Goal: Information Seeking & Learning: Learn about a topic

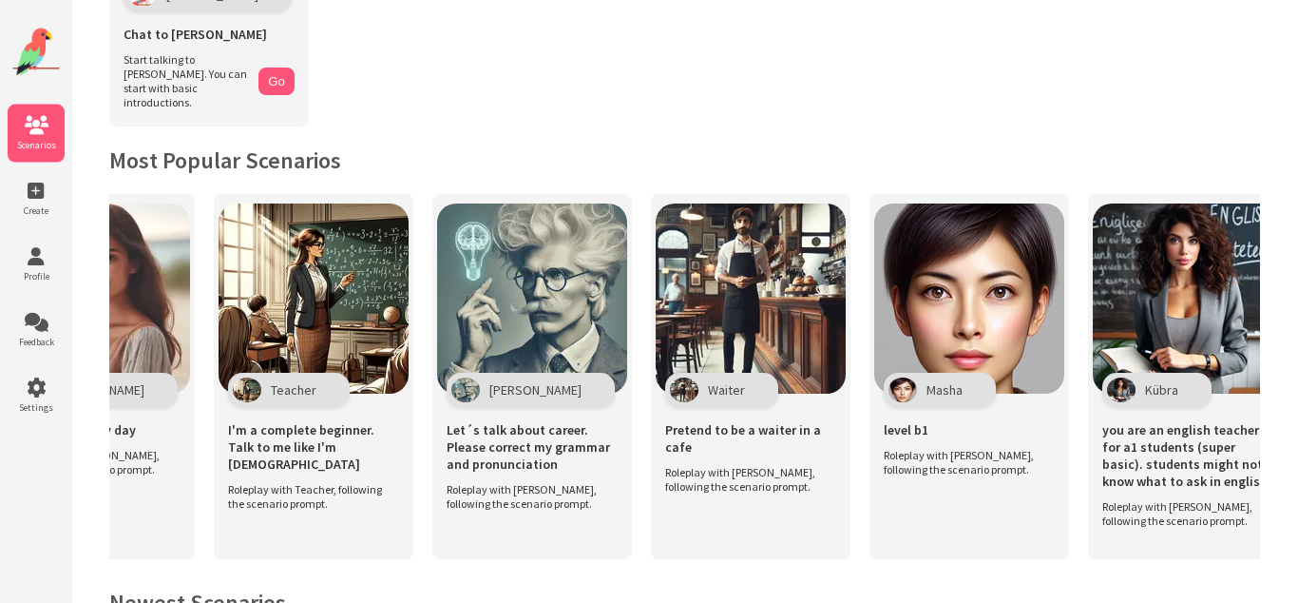
scroll to position [0, 595]
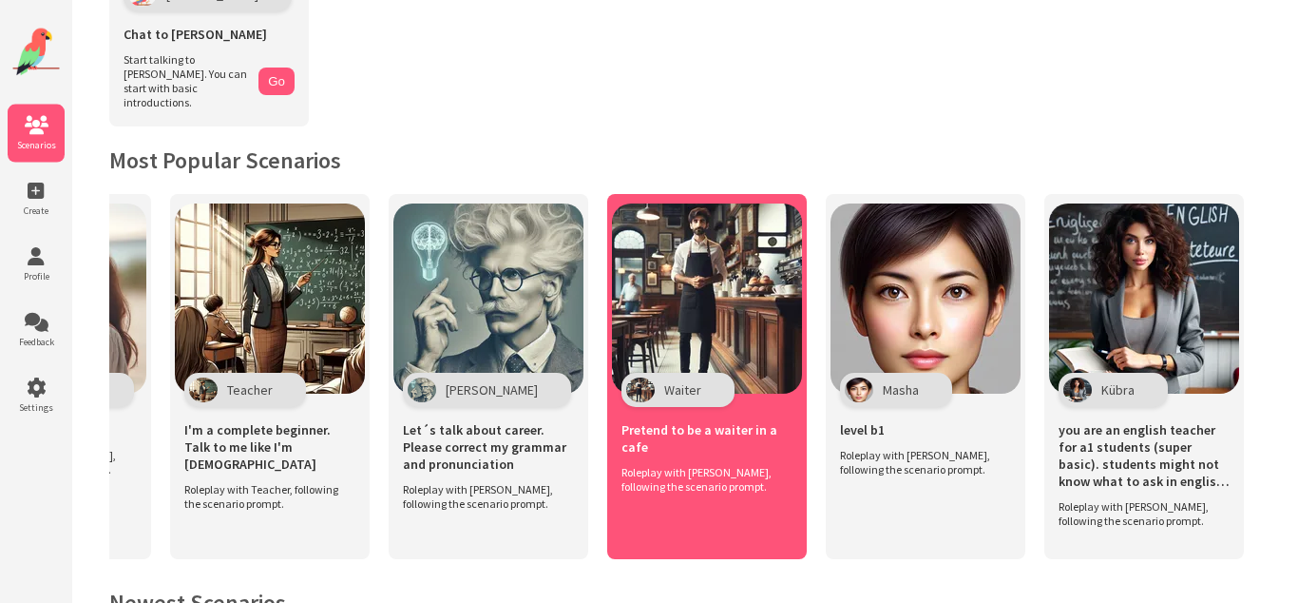
click at [731, 301] on img at bounding box center [707, 298] width 190 height 190
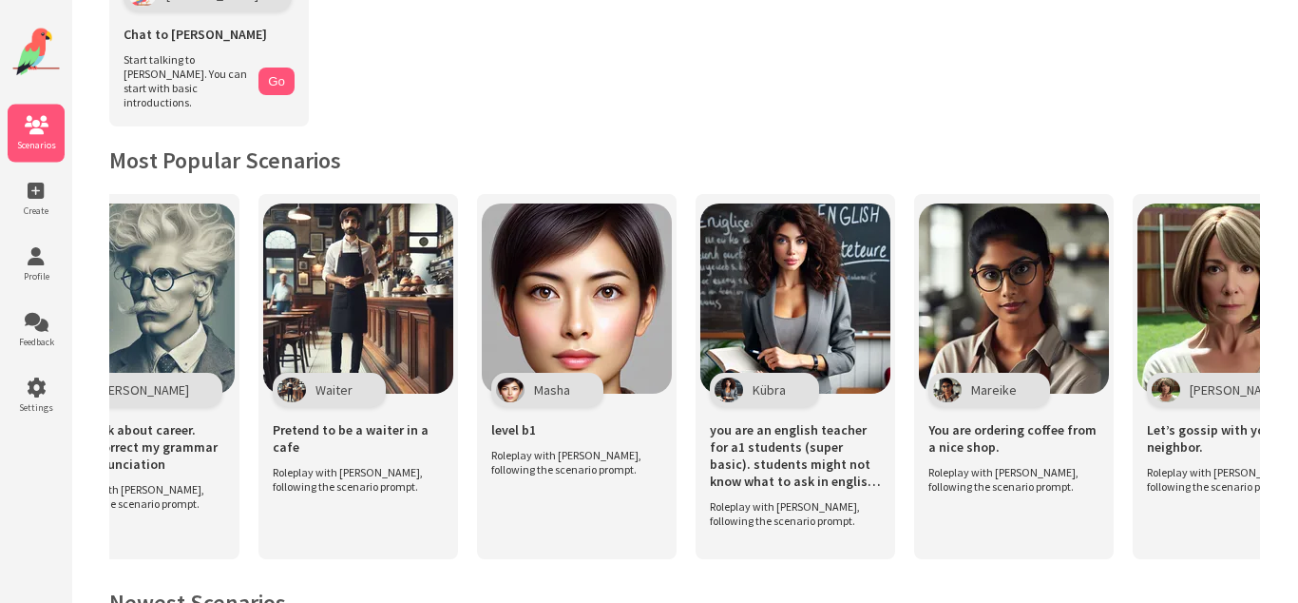
scroll to position [0, 958]
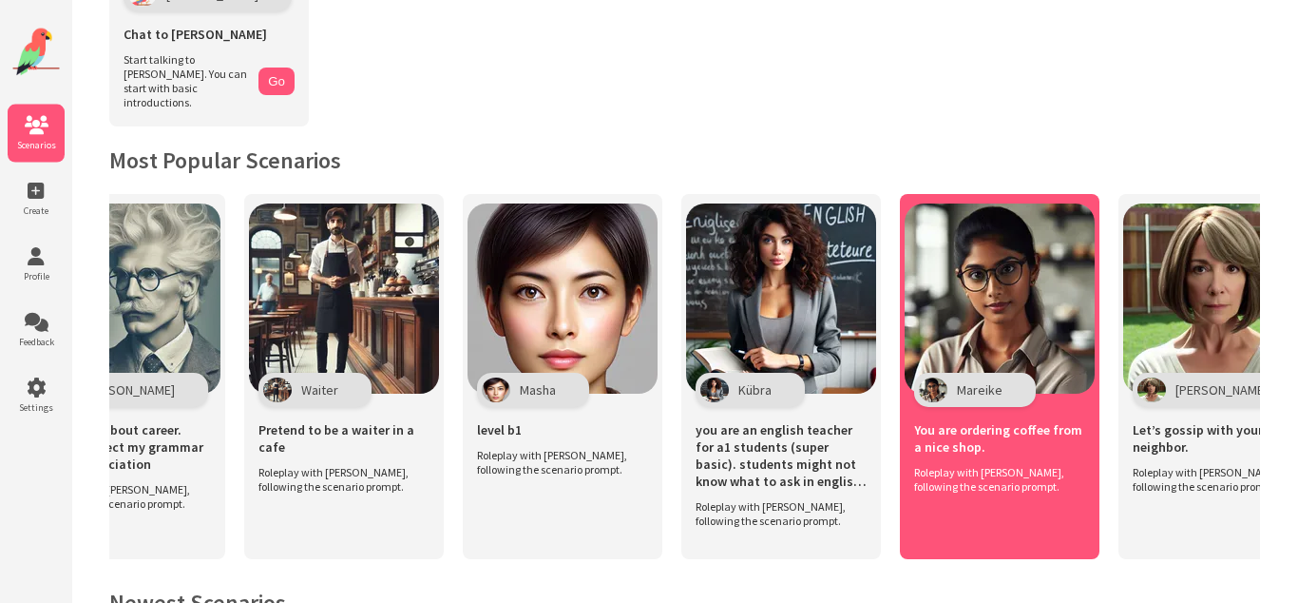
click at [971, 342] on img at bounding box center [1000, 298] width 190 height 190
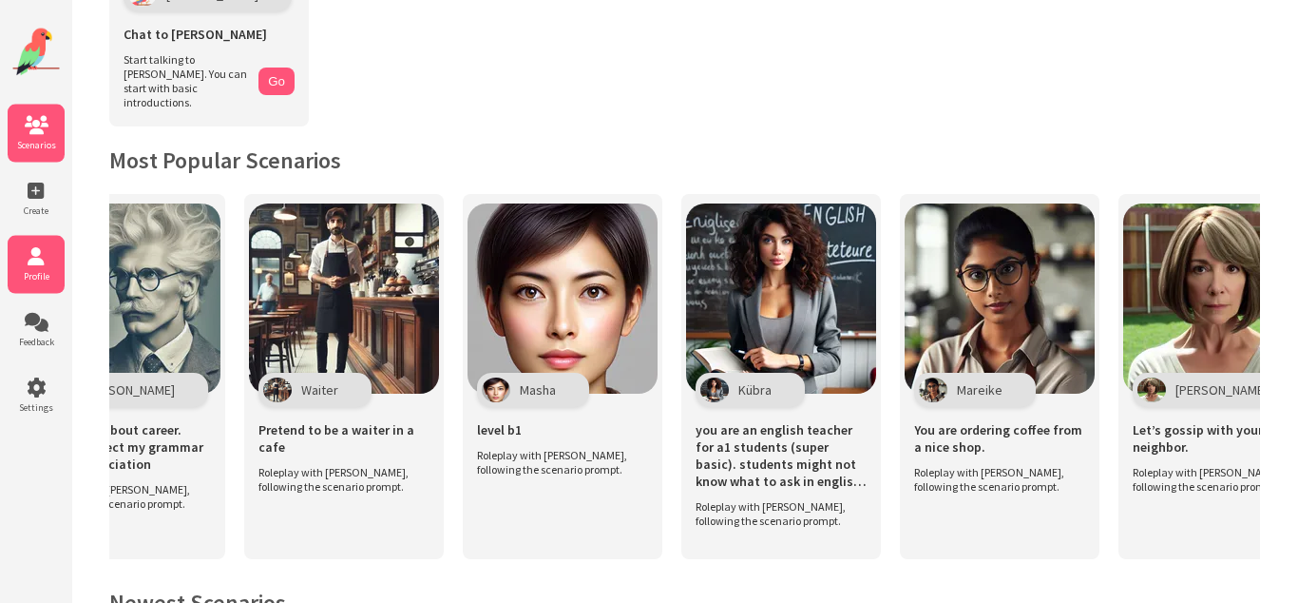
click at [33, 259] on icon at bounding box center [36, 256] width 57 height 19
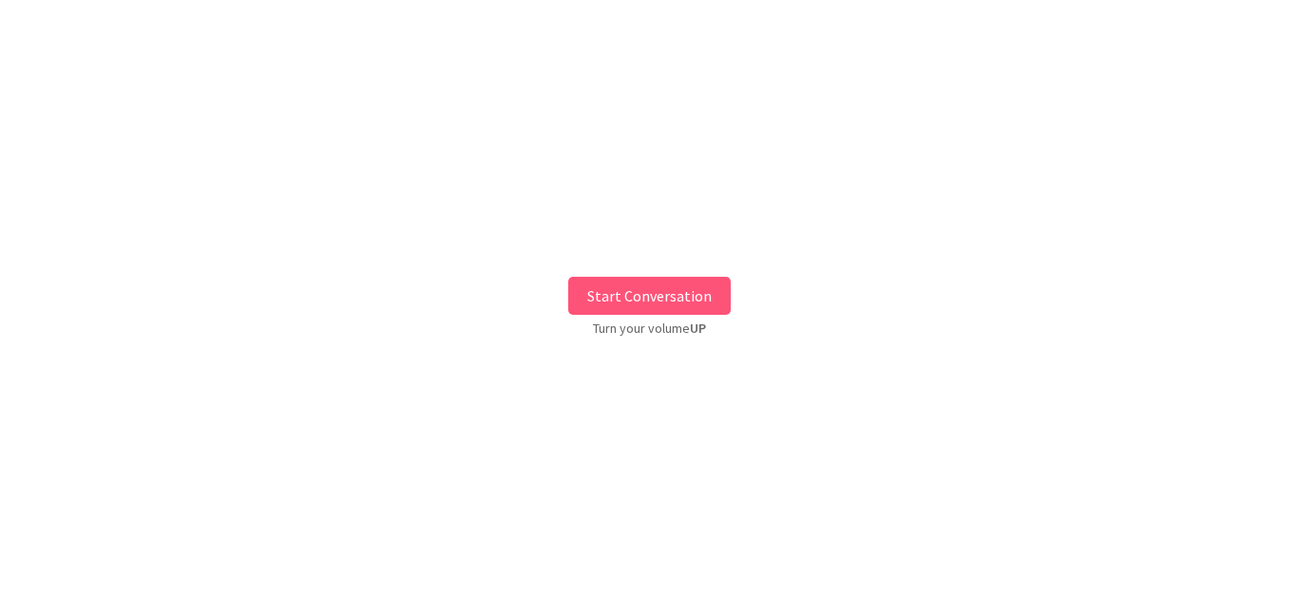
click at [608, 286] on button "Start Conversation" at bounding box center [649, 296] width 163 height 38
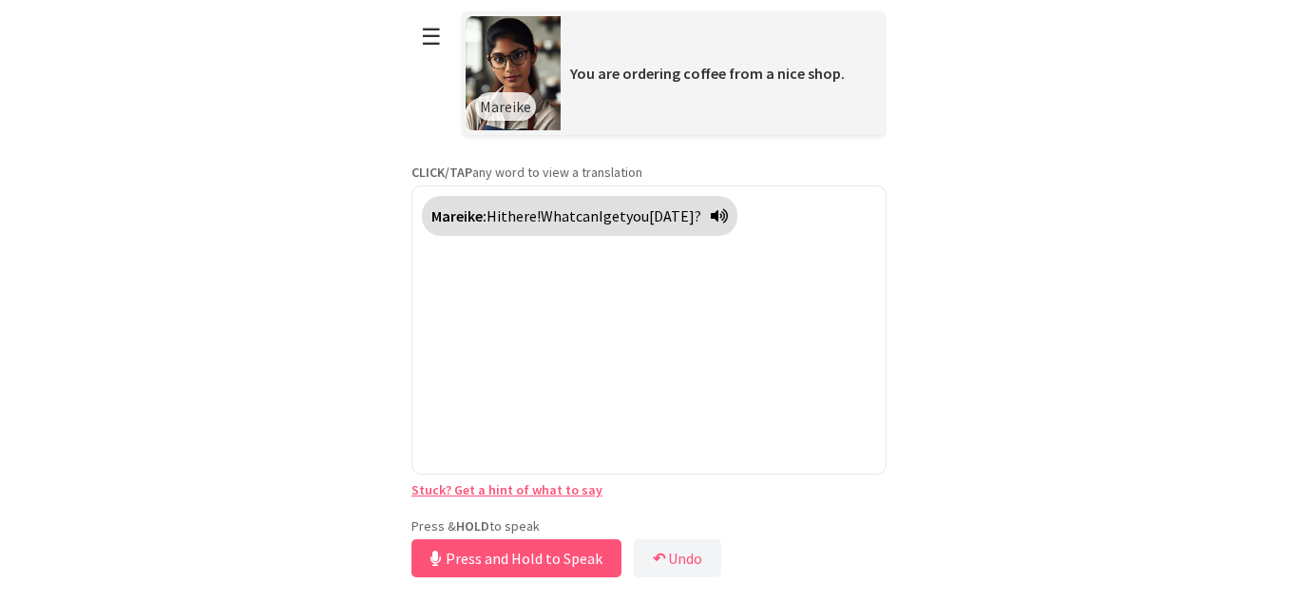
click at [510, 517] on div "Press & HOLD to speak Press and Hold to Speak ↶ Undo Save No voice detected. Ho…" at bounding box center [649, 549] width 475 height 65
click at [498, 552] on button "Release to Stop Speaking" at bounding box center [514, 558] width 204 height 38
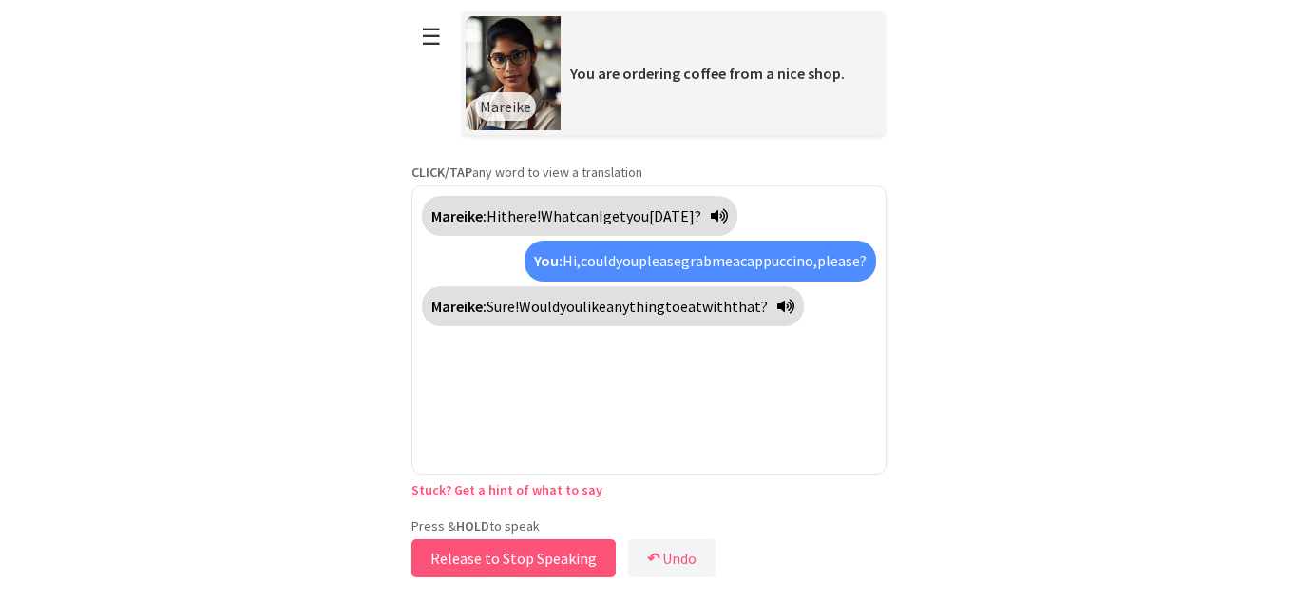
click at [498, 552] on button "Release to Stop Speaking" at bounding box center [514, 558] width 204 height 38
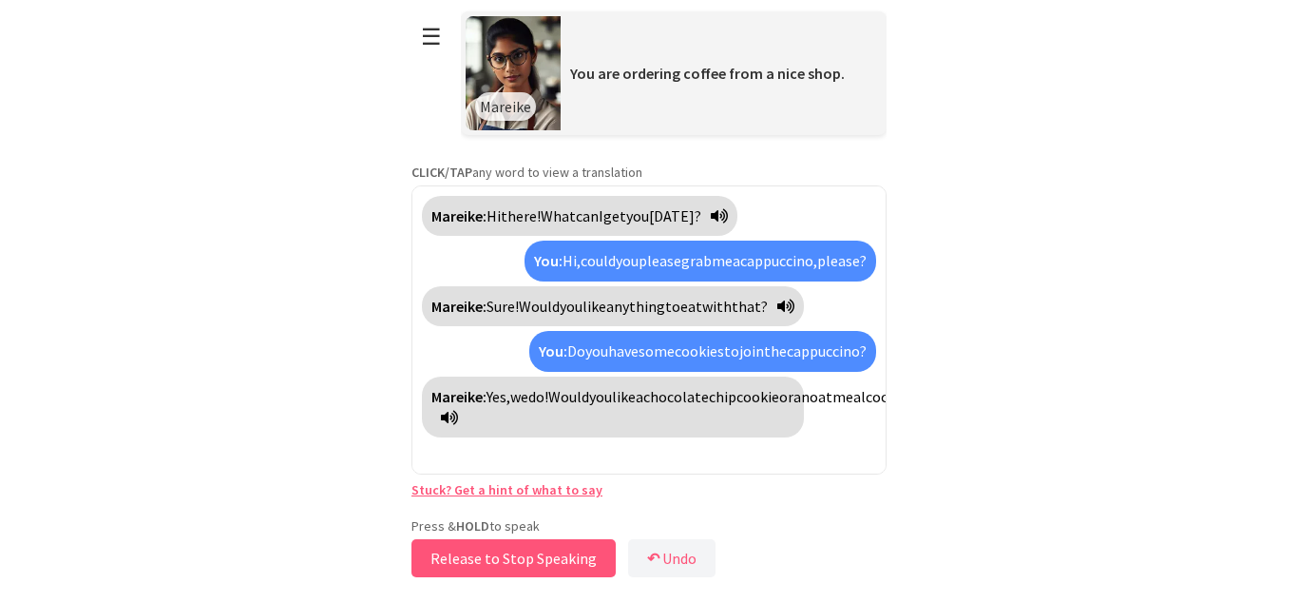
click at [498, 552] on button "Release to Stop Speaking" at bounding box center [514, 558] width 204 height 38
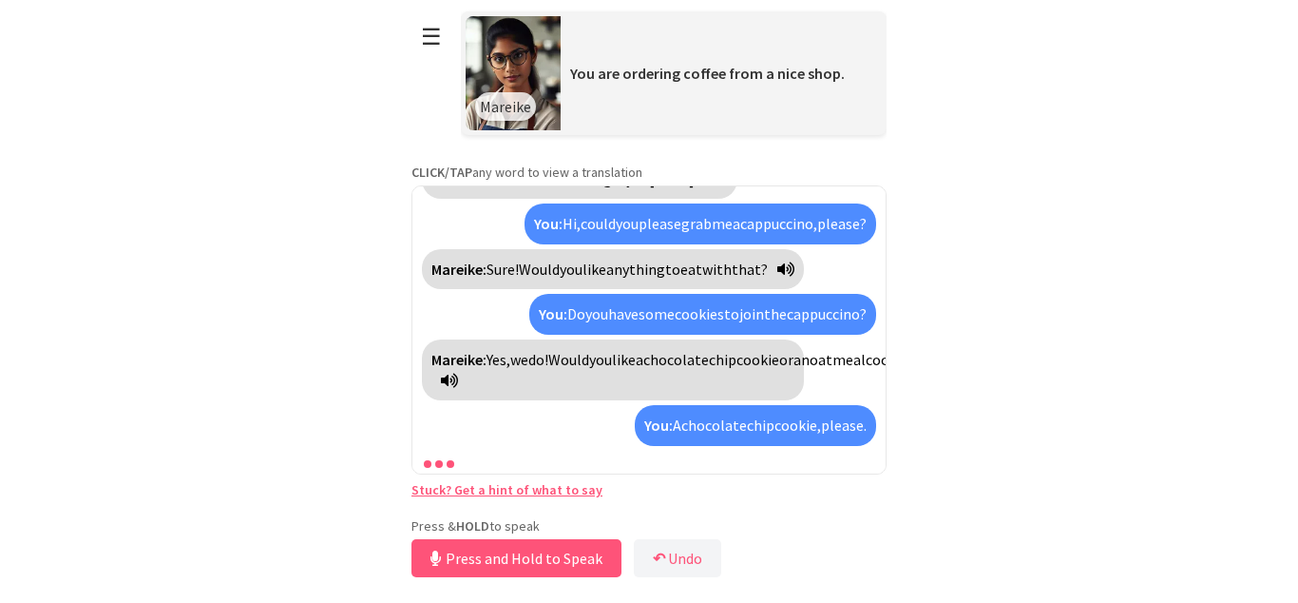
scroll to position [123, 0]
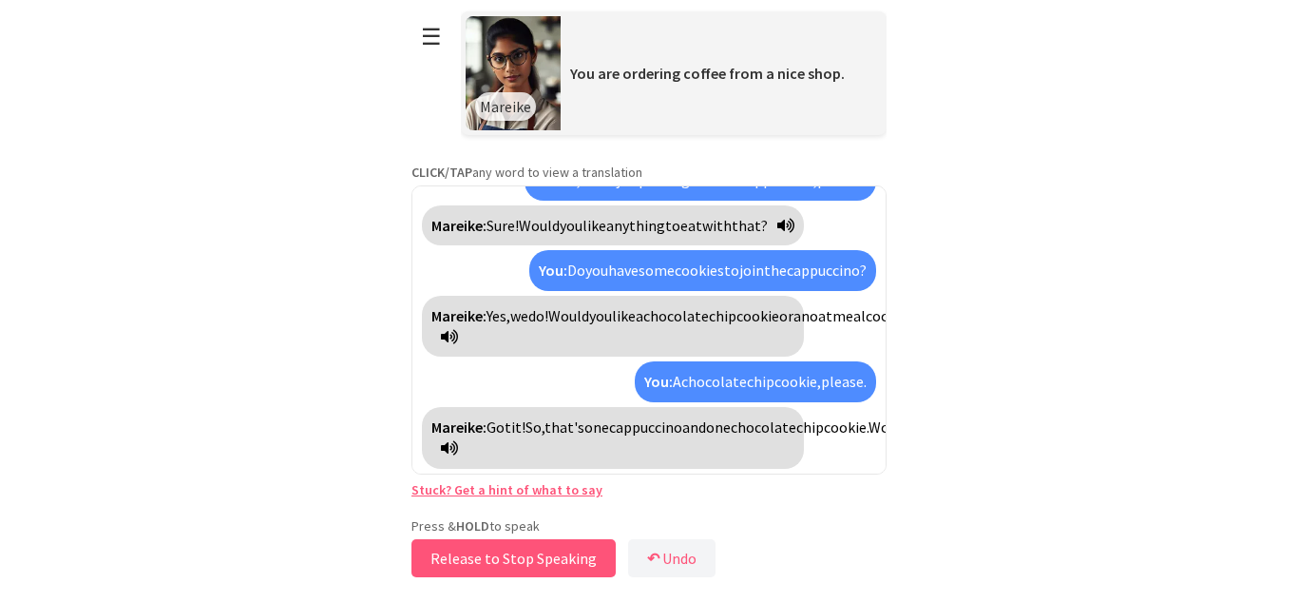
click at [498, 552] on button "Release to Stop Speaking" at bounding box center [514, 558] width 204 height 38
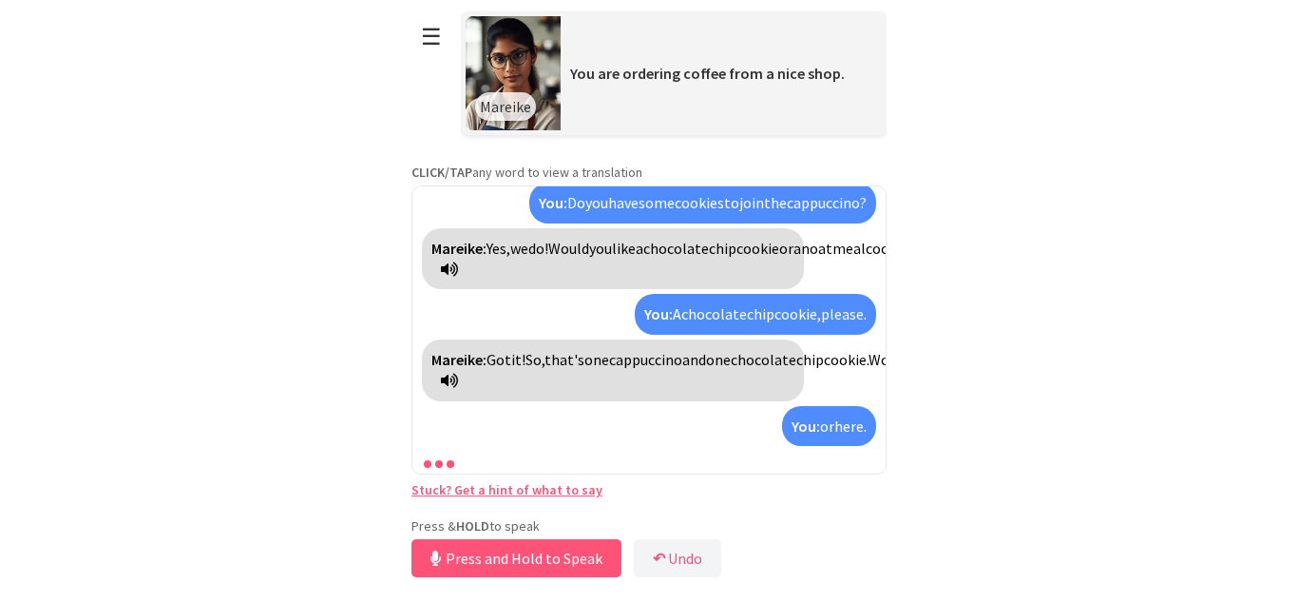
scroll to position [235, 0]
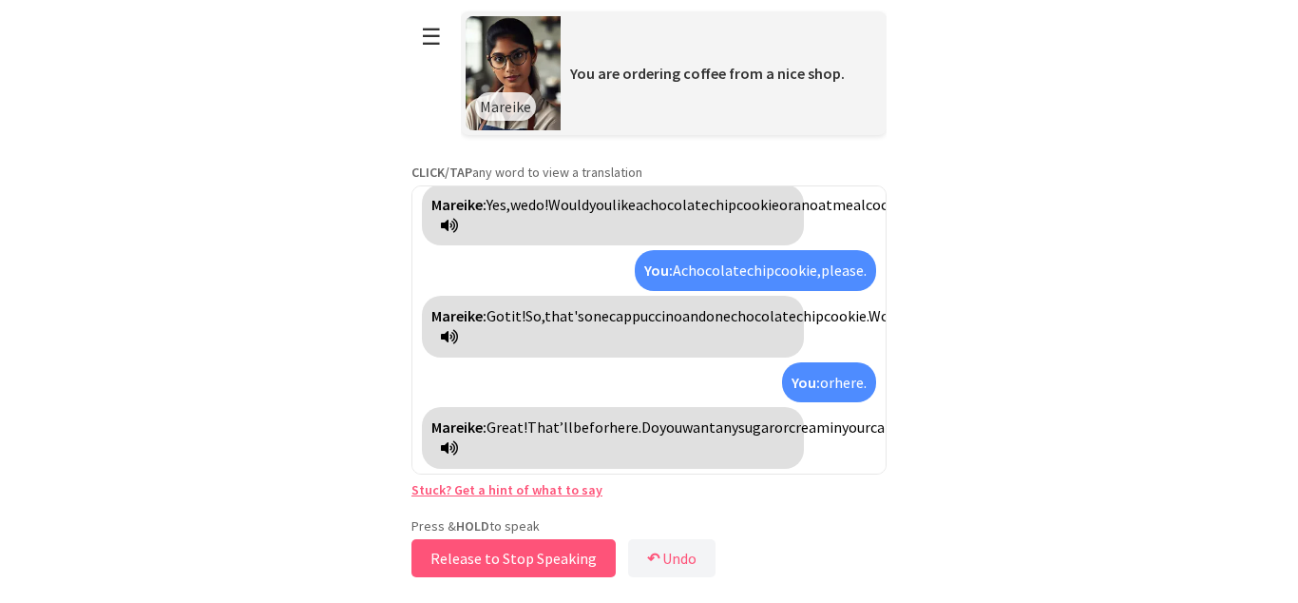
click at [498, 556] on button "Release to Stop Speaking" at bounding box center [514, 558] width 204 height 38
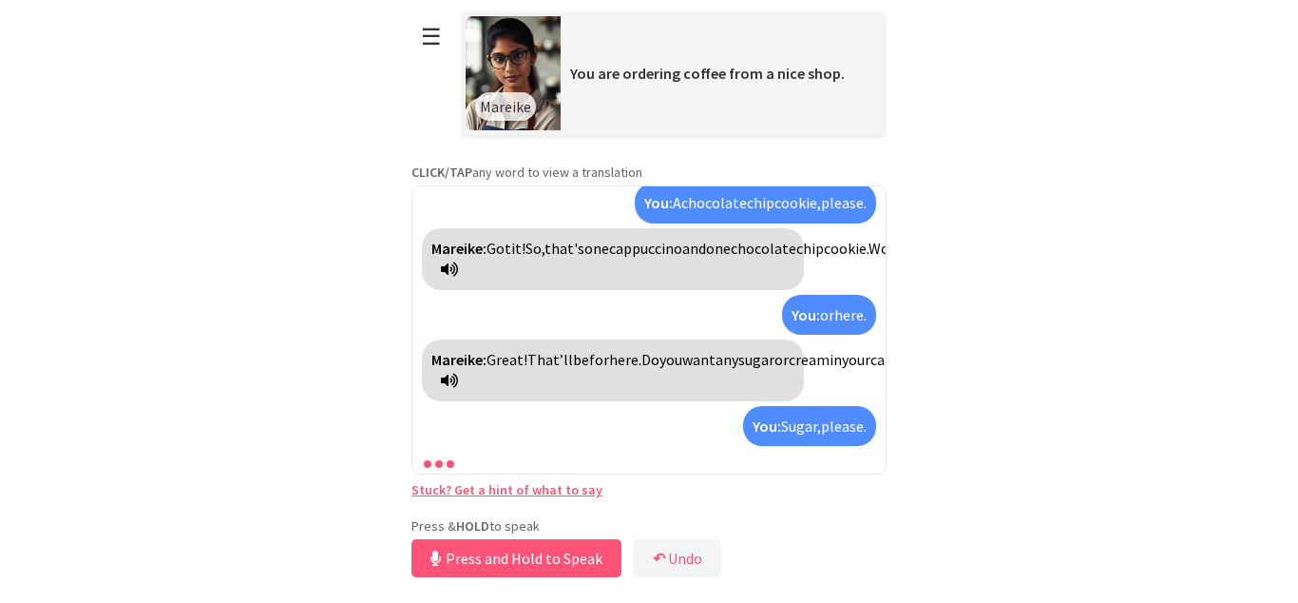
scroll to position [367, 0]
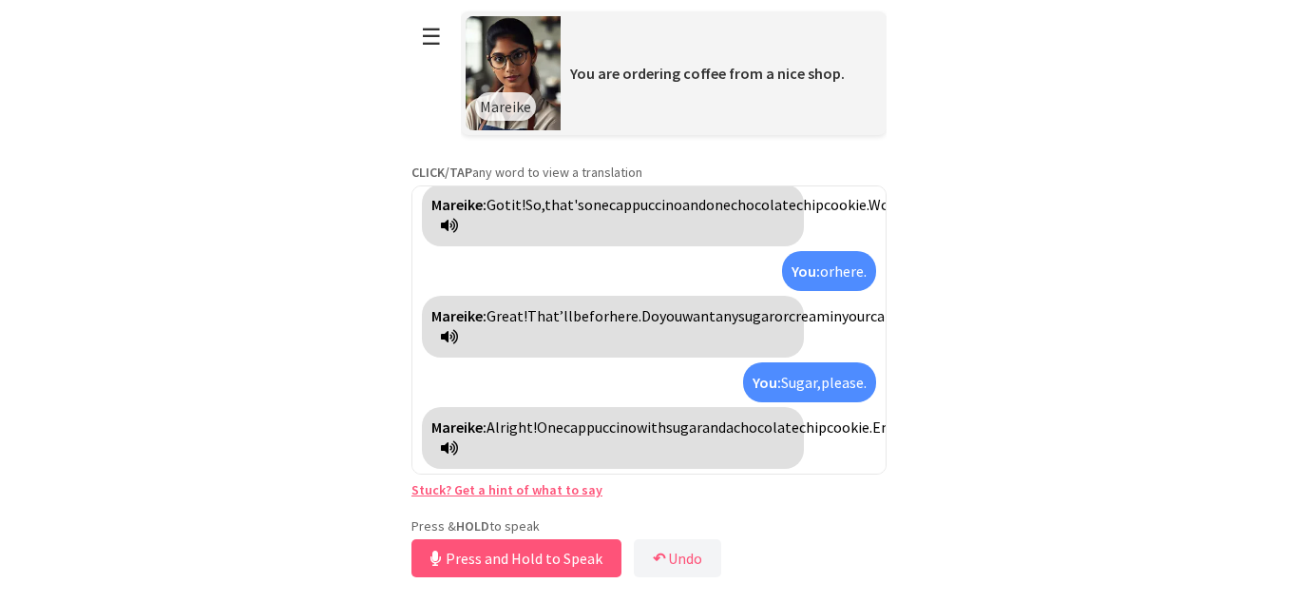
click at [501, 494] on link "Stuck? Get a hint of what to say" at bounding box center [507, 489] width 191 height 17
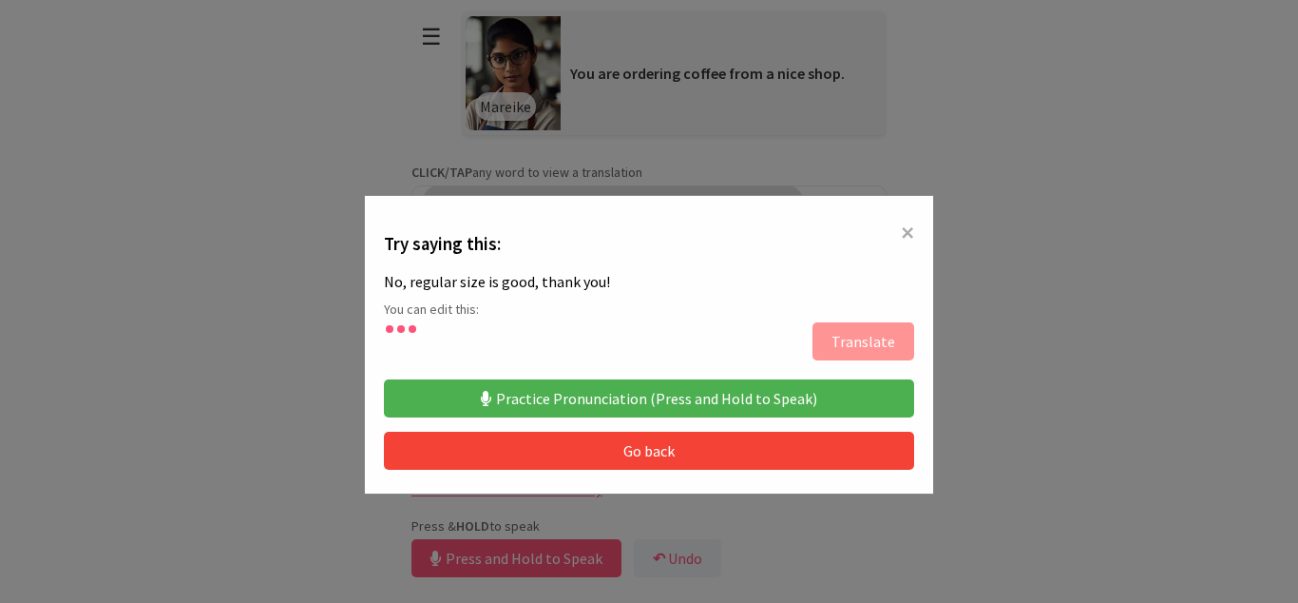
type textarea "**********"
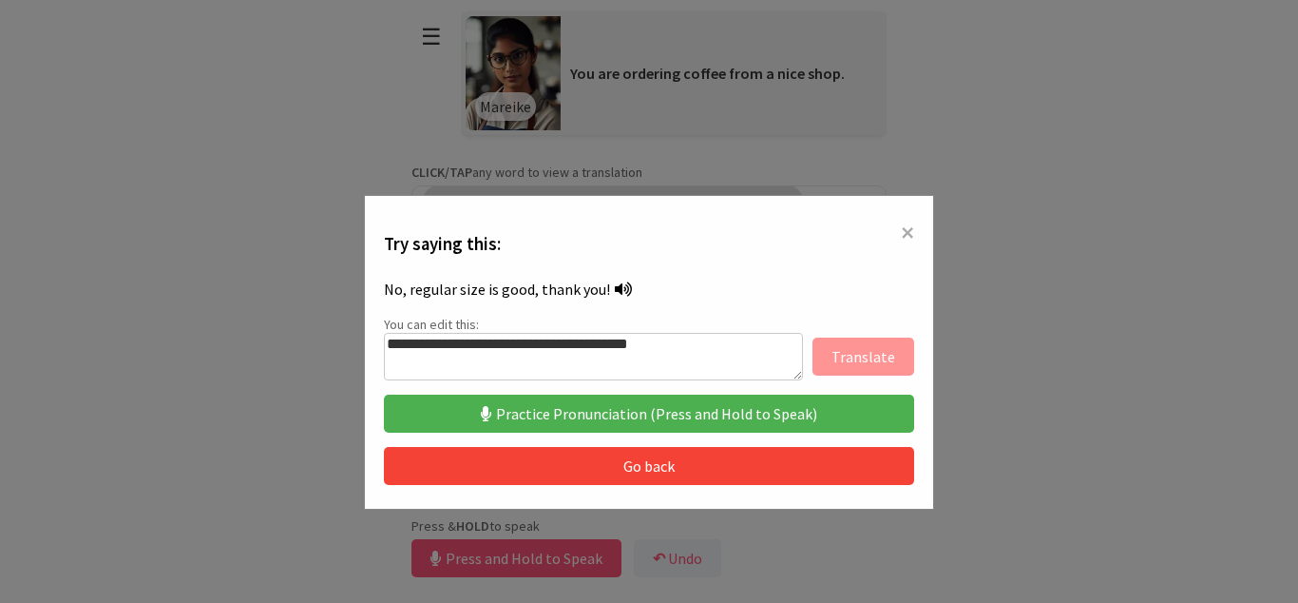
click at [573, 468] on button "Go back" at bounding box center [649, 466] width 530 height 38
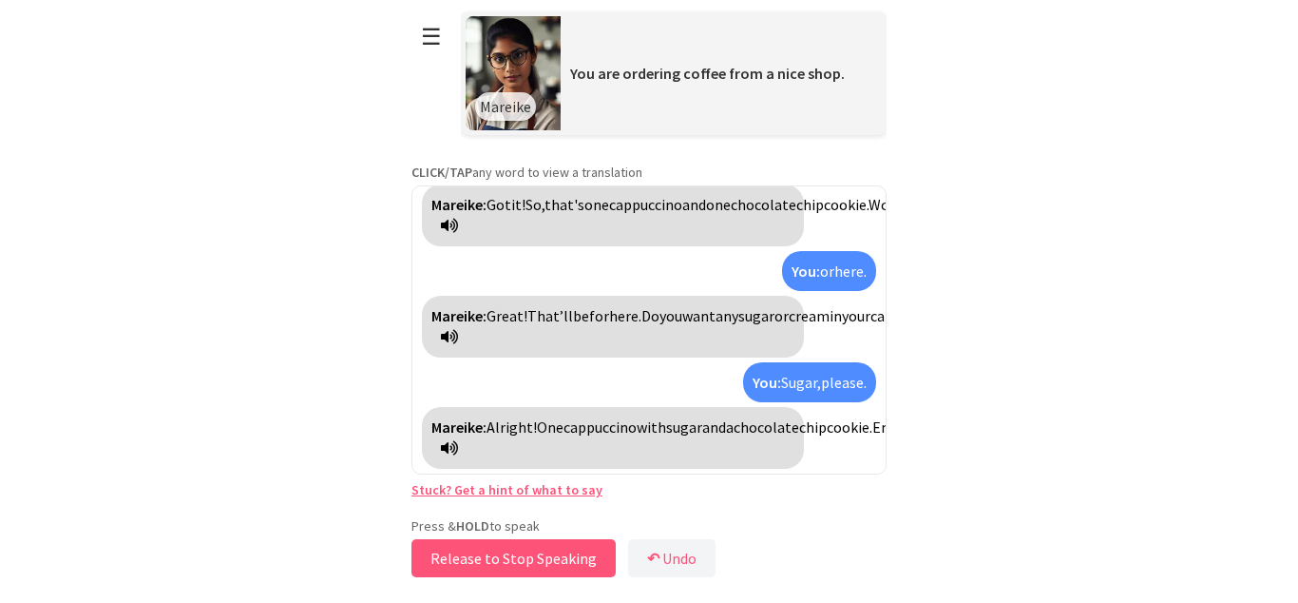
click at [526, 557] on button "Release to Stop Speaking" at bounding box center [514, 558] width 204 height 38
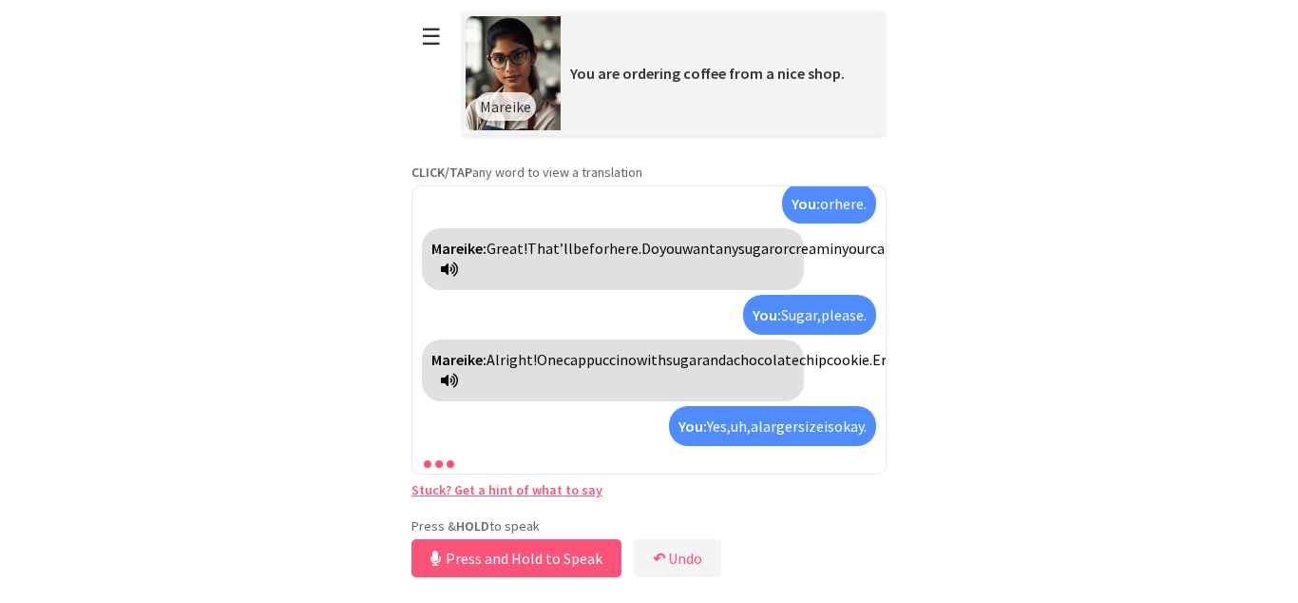
scroll to position [500, 0]
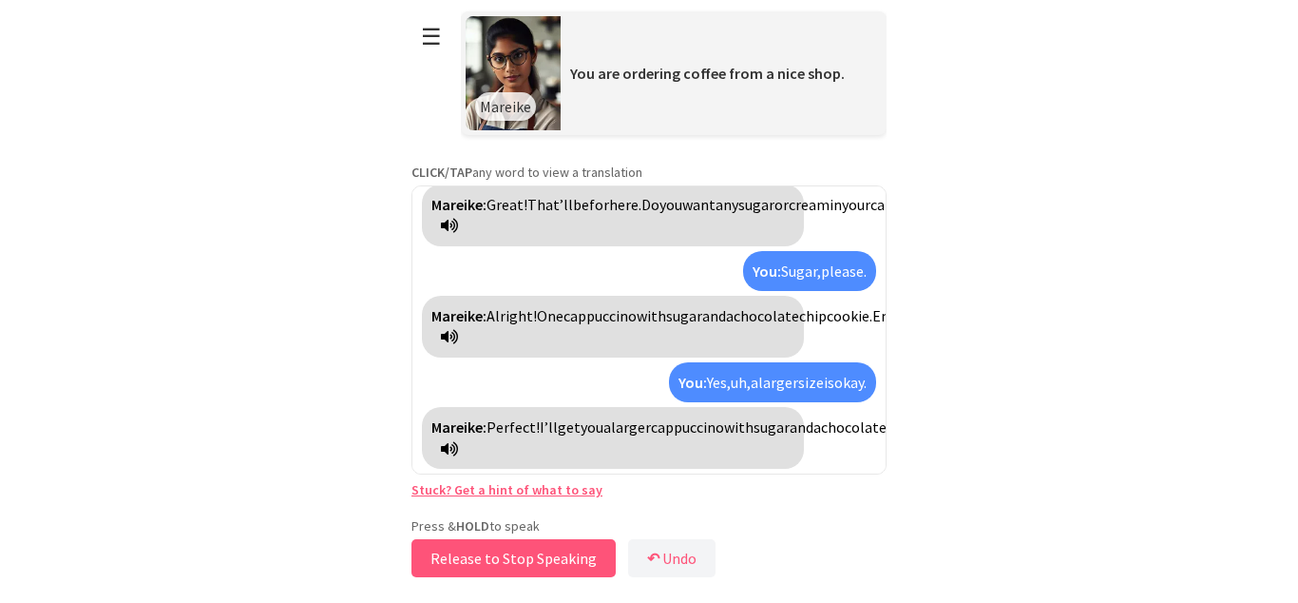
click at [526, 557] on button "Release to Stop Speaking" at bounding box center [514, 558] width 204 height 38
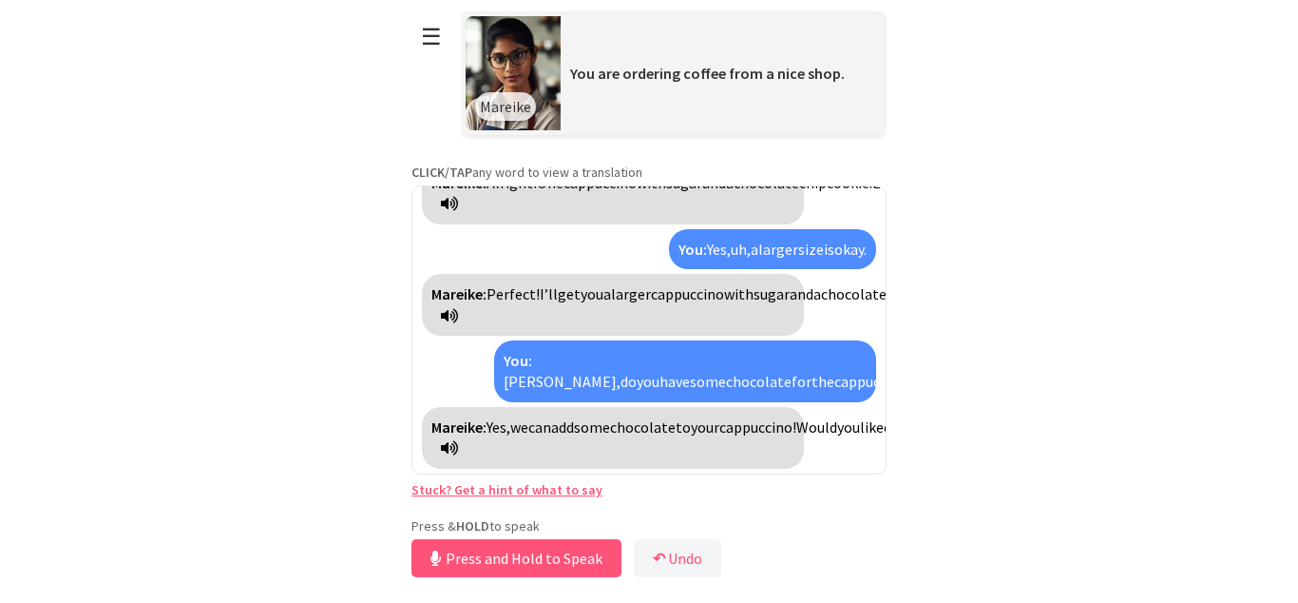
scroll to position [654, 0]
click at [526, 557] on button "Release to Stop Speaking" at bounding box center [514, 558] width 204 height 38
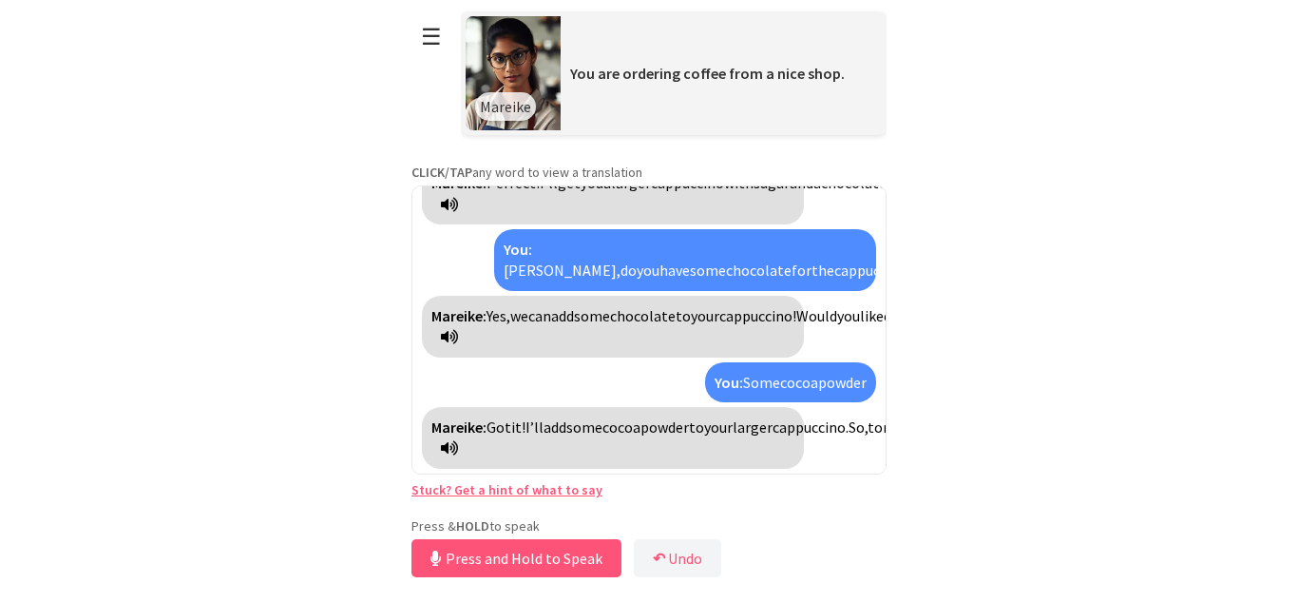
scroll to position [808, 0]
click at [526, 557] on button "Release to Stop Speaking" at bounding box center [514, 558] width 204 height 38
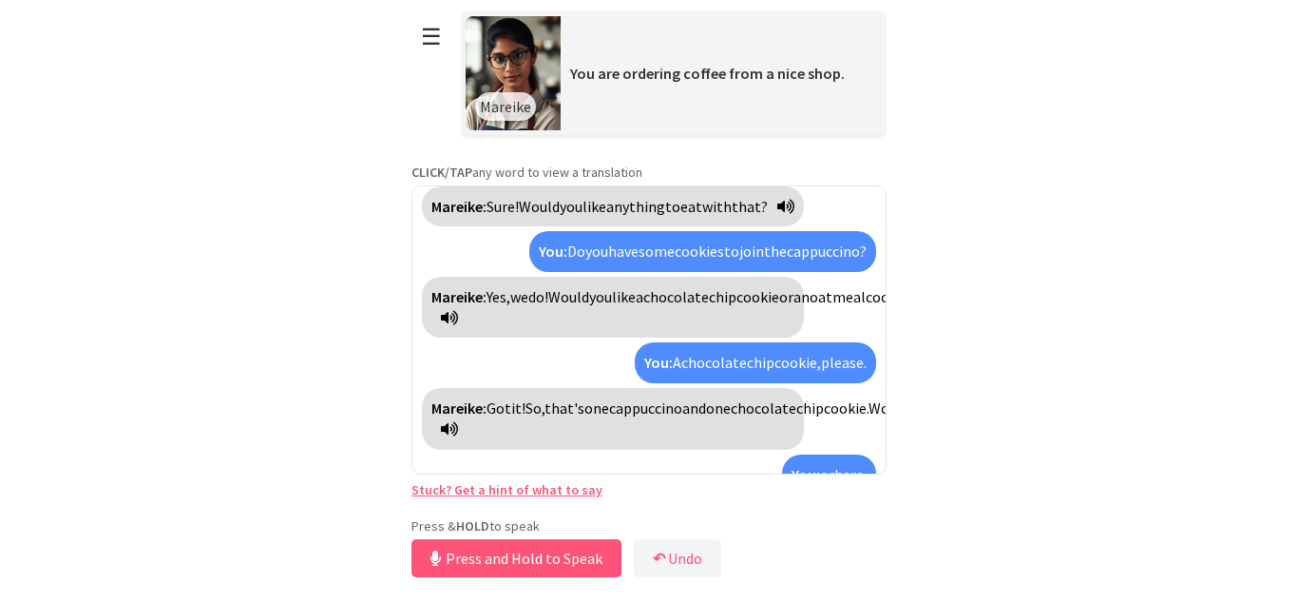
scroll to position [0, 0]
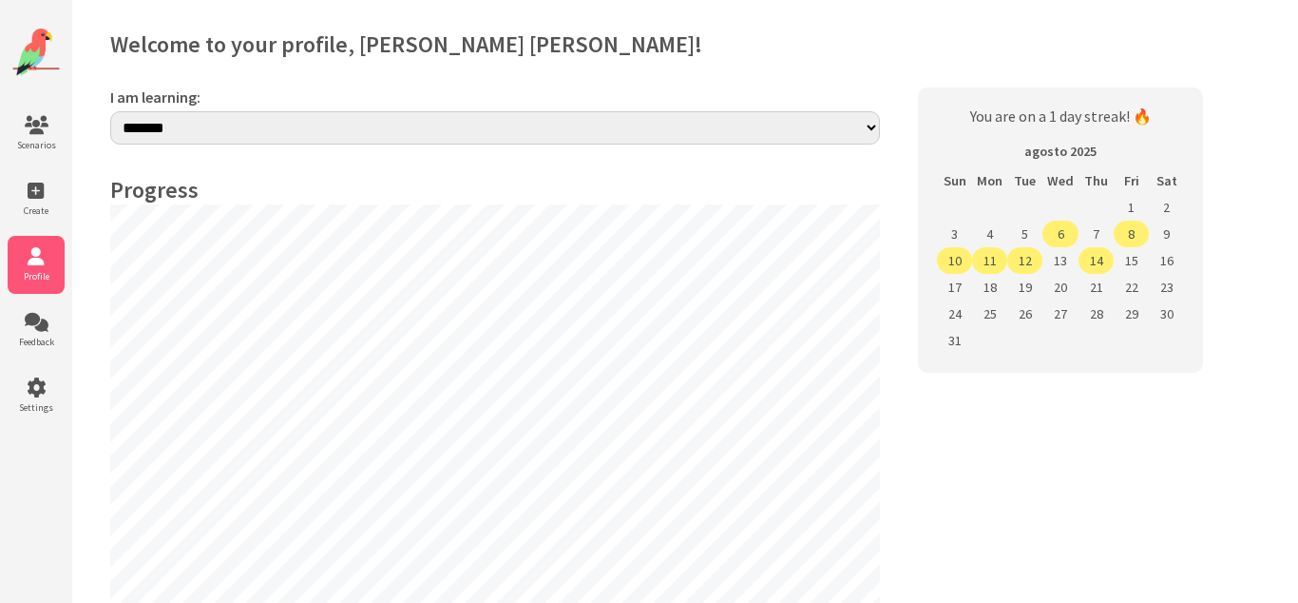
select select "**"
drag, startPoint x: 1292, startPoint y: 10, endPoint x: 1294, endPoint y: 20, distance: 10.6
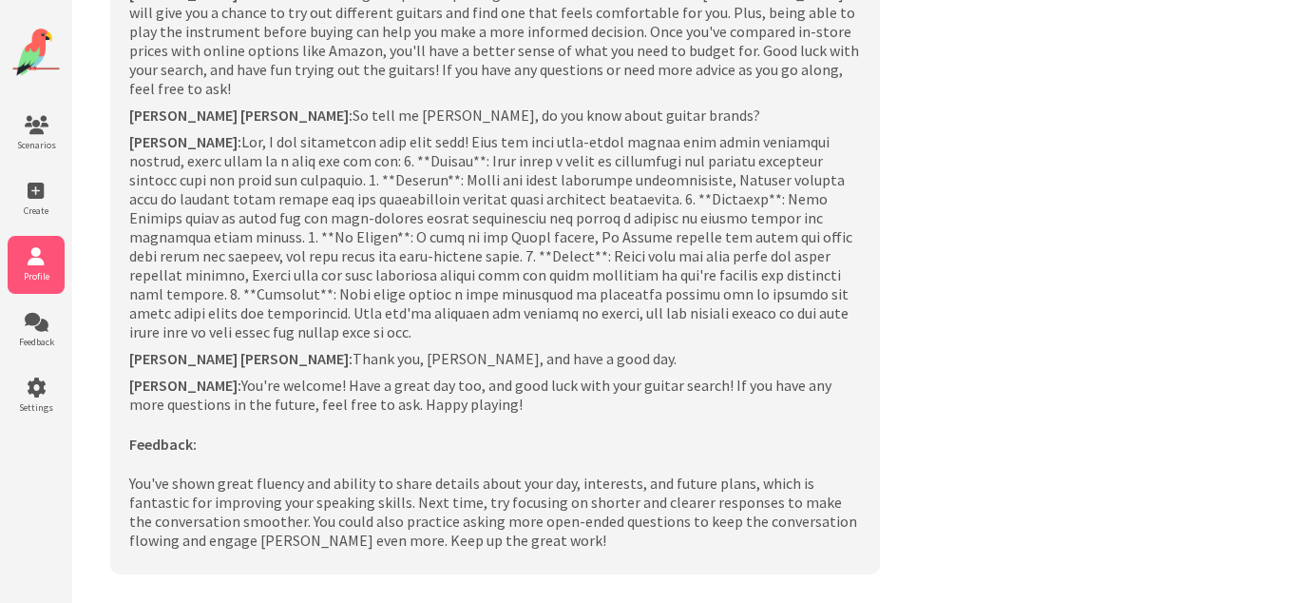
scroll to position [9389, 0]
